Goal: Information Seeking & Learning: Learn about a topic

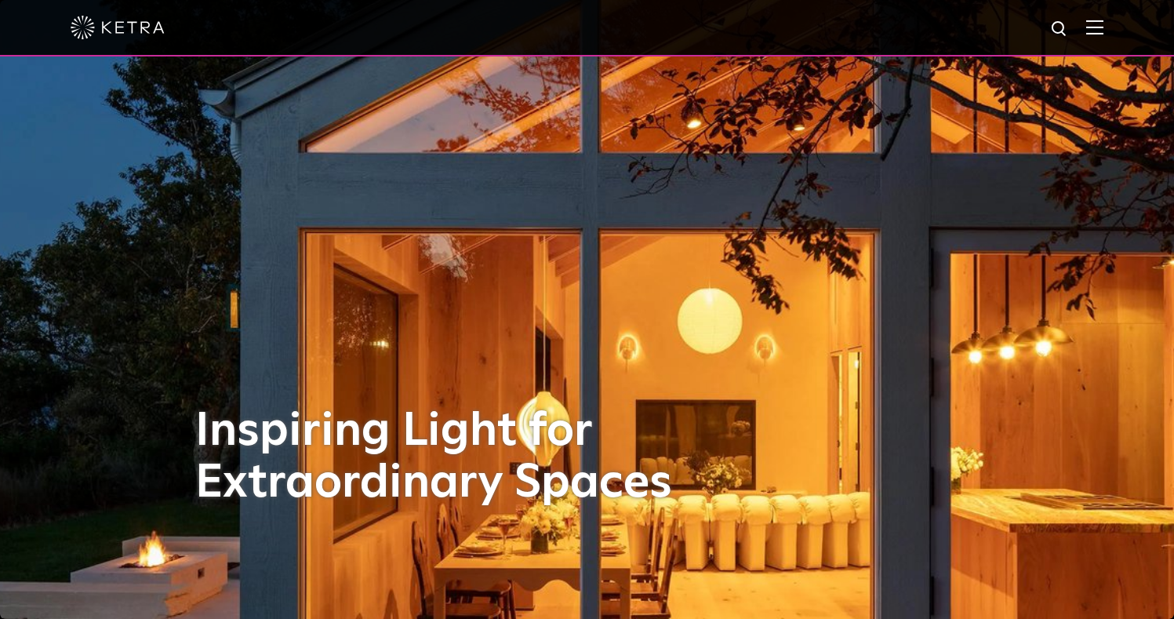
click at [1104, 27] on img at bounding box center [1095, 27] width 17 height 15
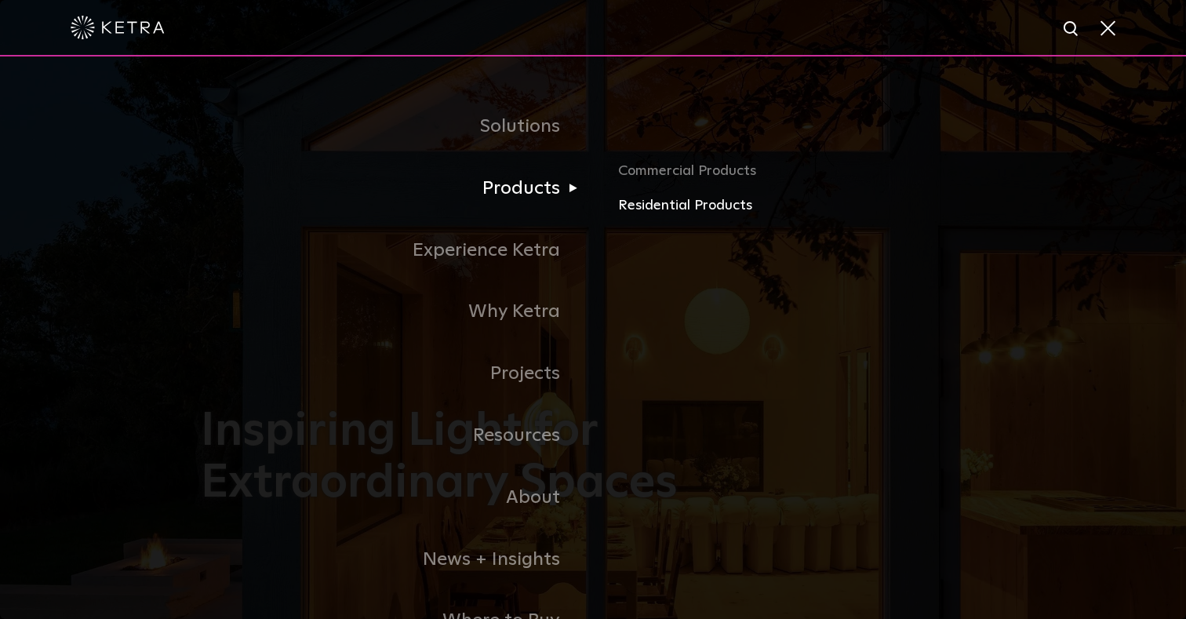
click at [699, 199] on link "Residential Products" at bounding box center [801, 206] width 367 height 23
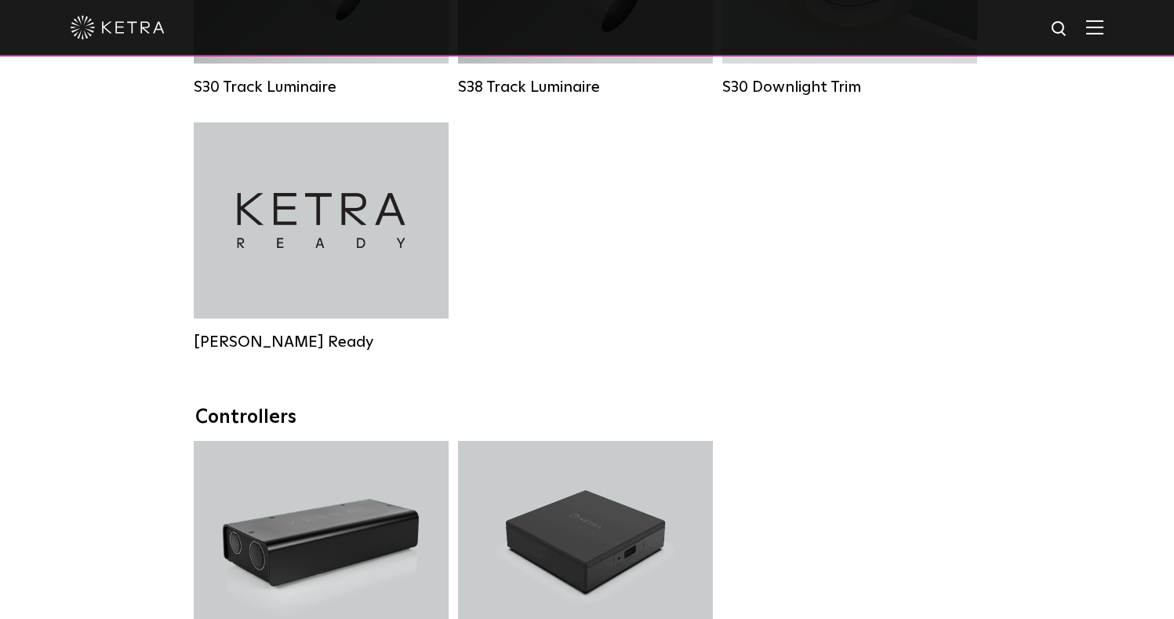
scroll to position [1439, 0]
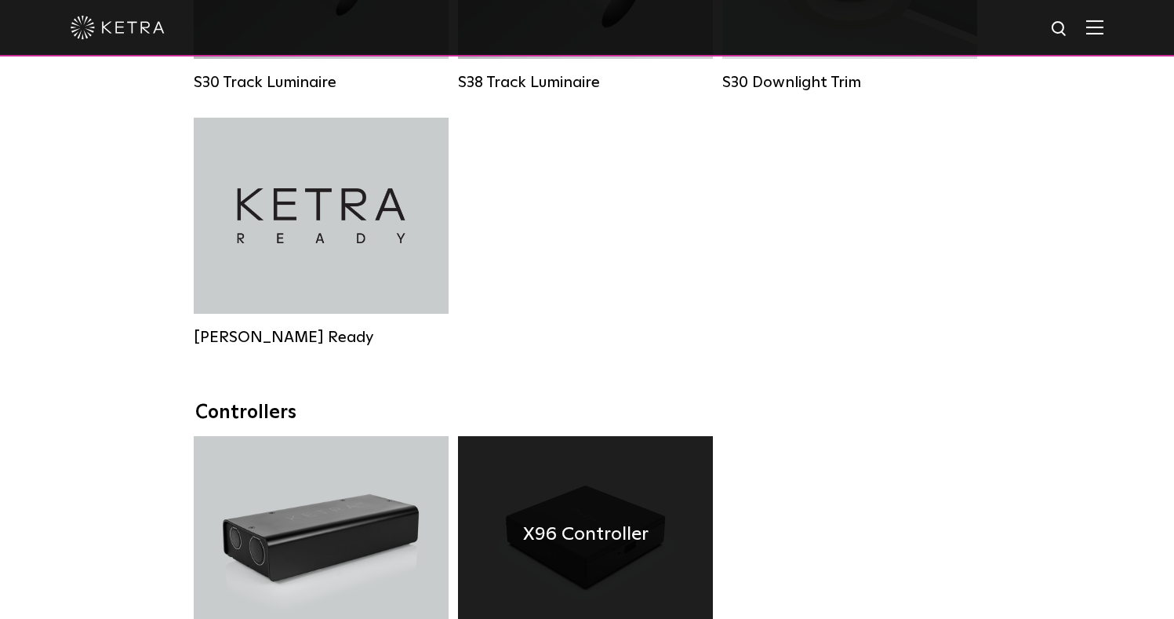
click at [588, 527] on h4 "X96 Controller" at bounding box center [586, 534] width 126 height 30
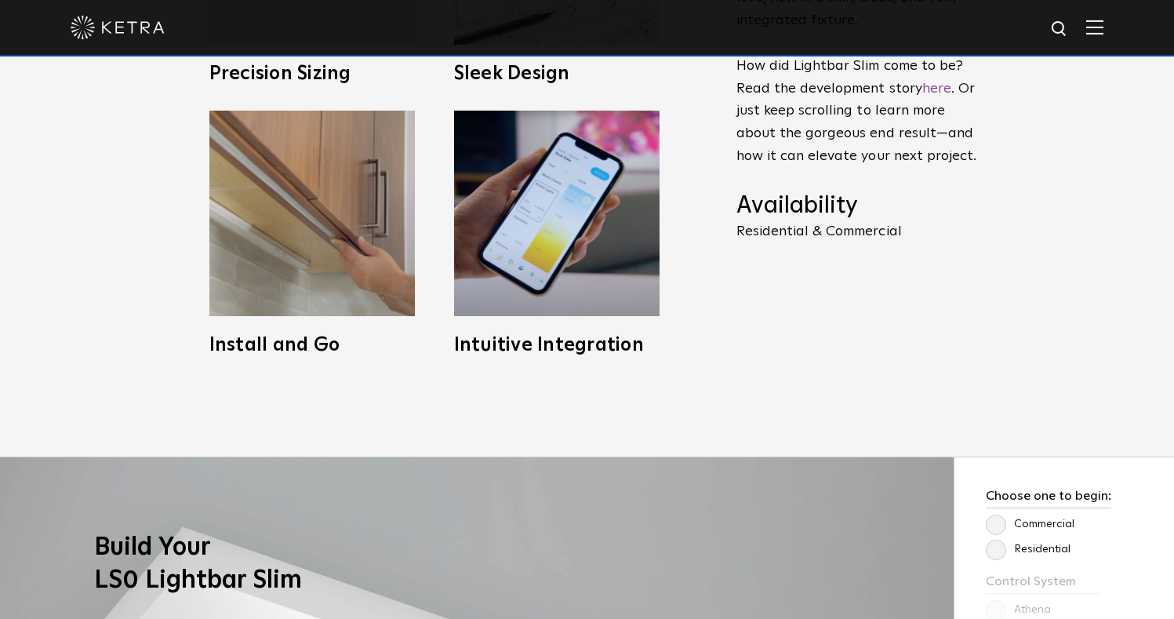
scroll to position [860, 0]
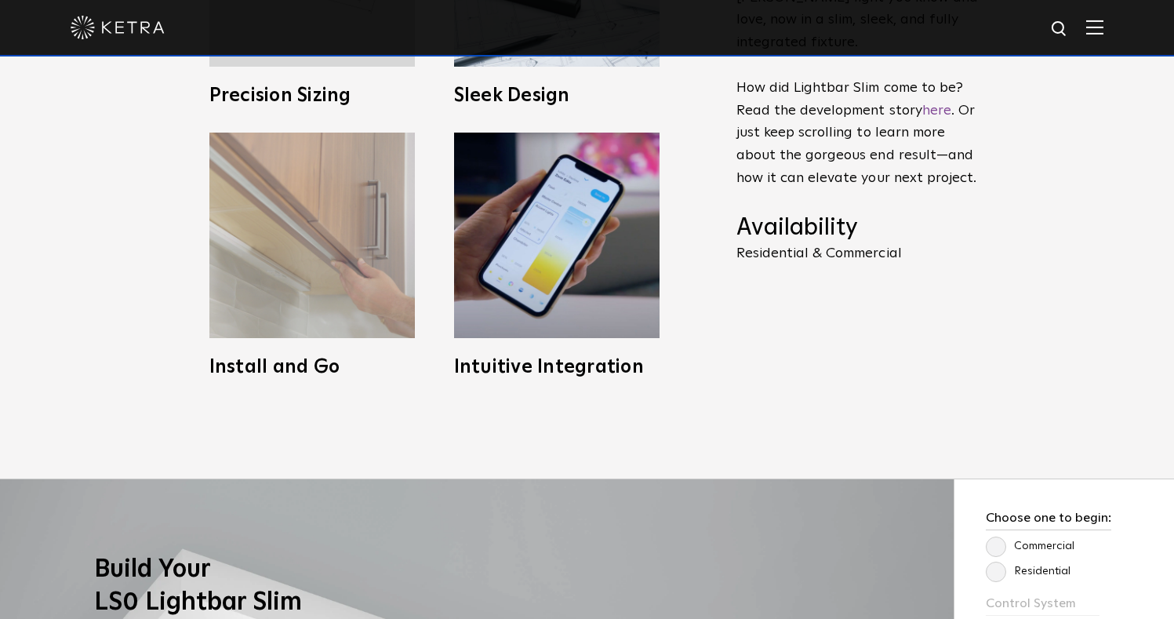
click at [285, 220] on img at bounding box center [312, 236] width 206 height 206
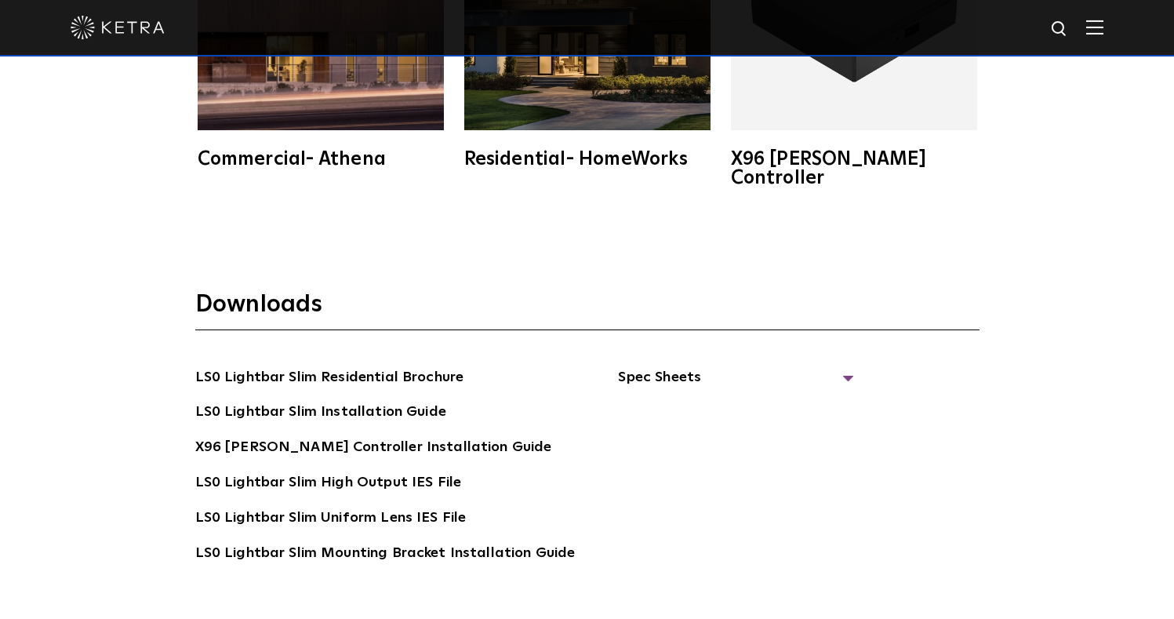
scroll to position [2761, 0]
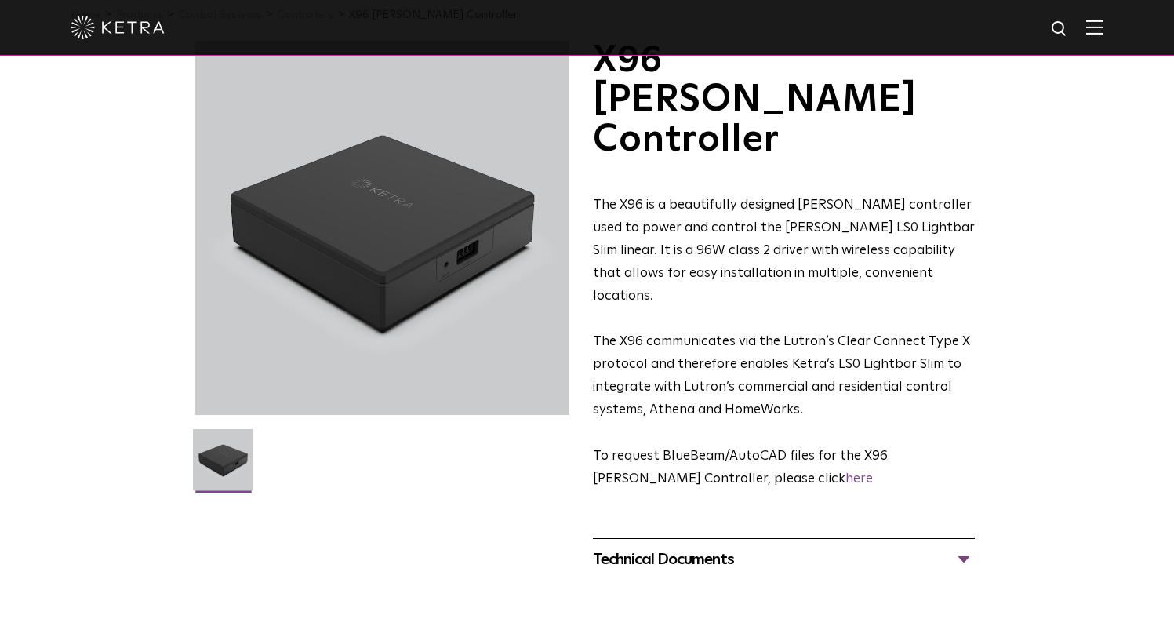
scroll to position [37, 0]
